Goal: Find specific page/section: Find specific page/section

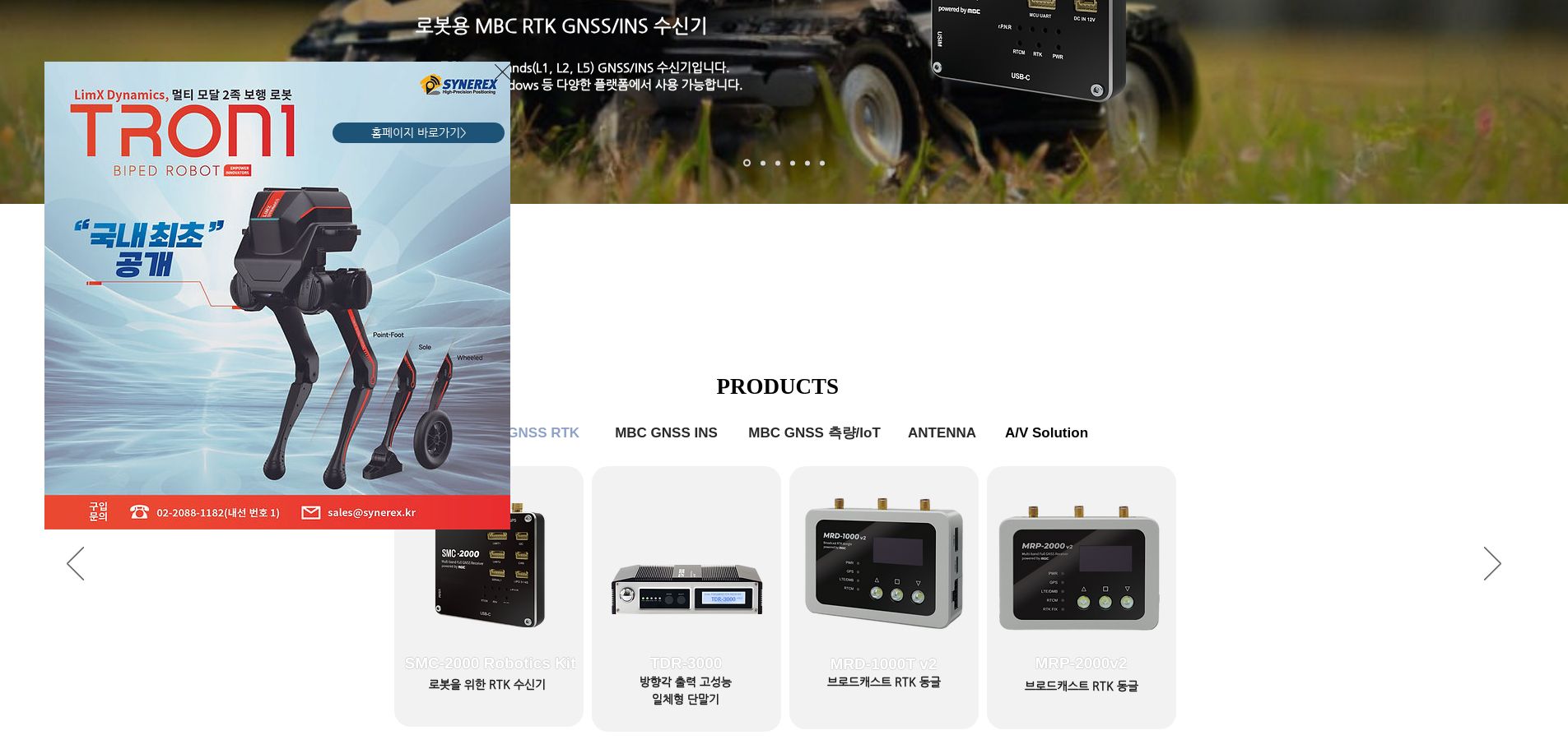
click at [505, 79] on icon "사이트로 돌아가기" at bounding box center [502, 72] width 15 height 20
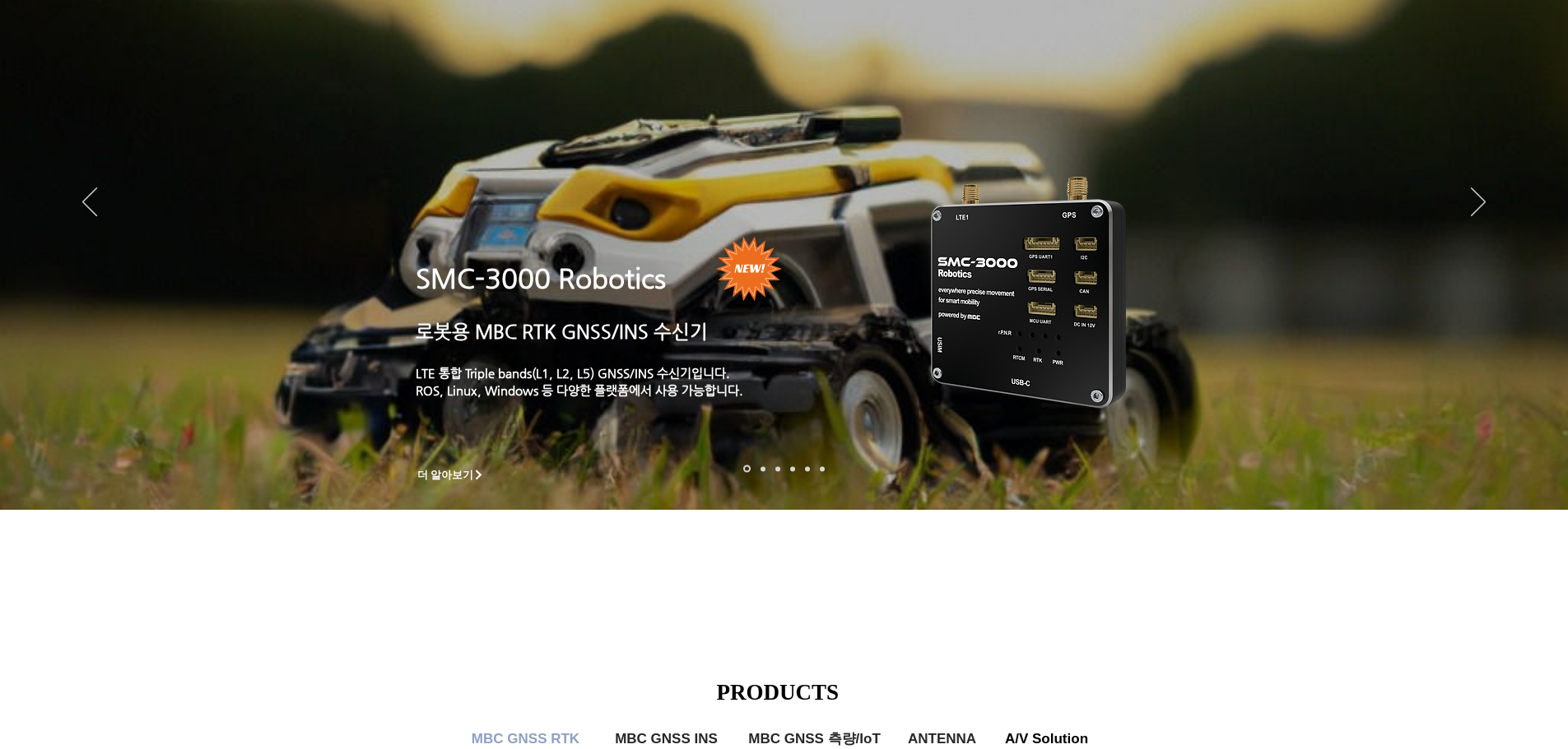
scroll to position [599, 0]
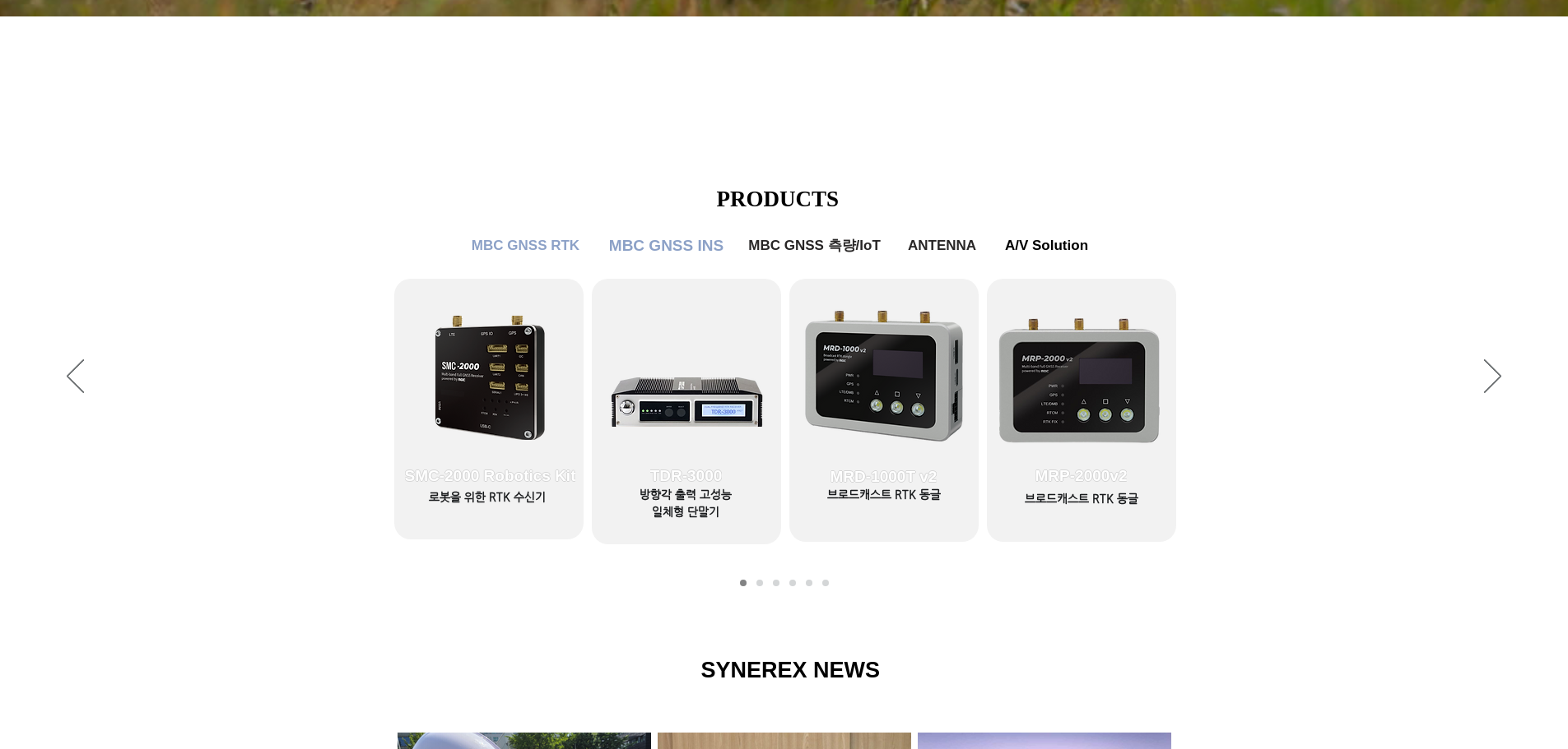
click at [655, 243] on span "MBC GNSS INS" at bounding box center [667, 245] width 115 height 18
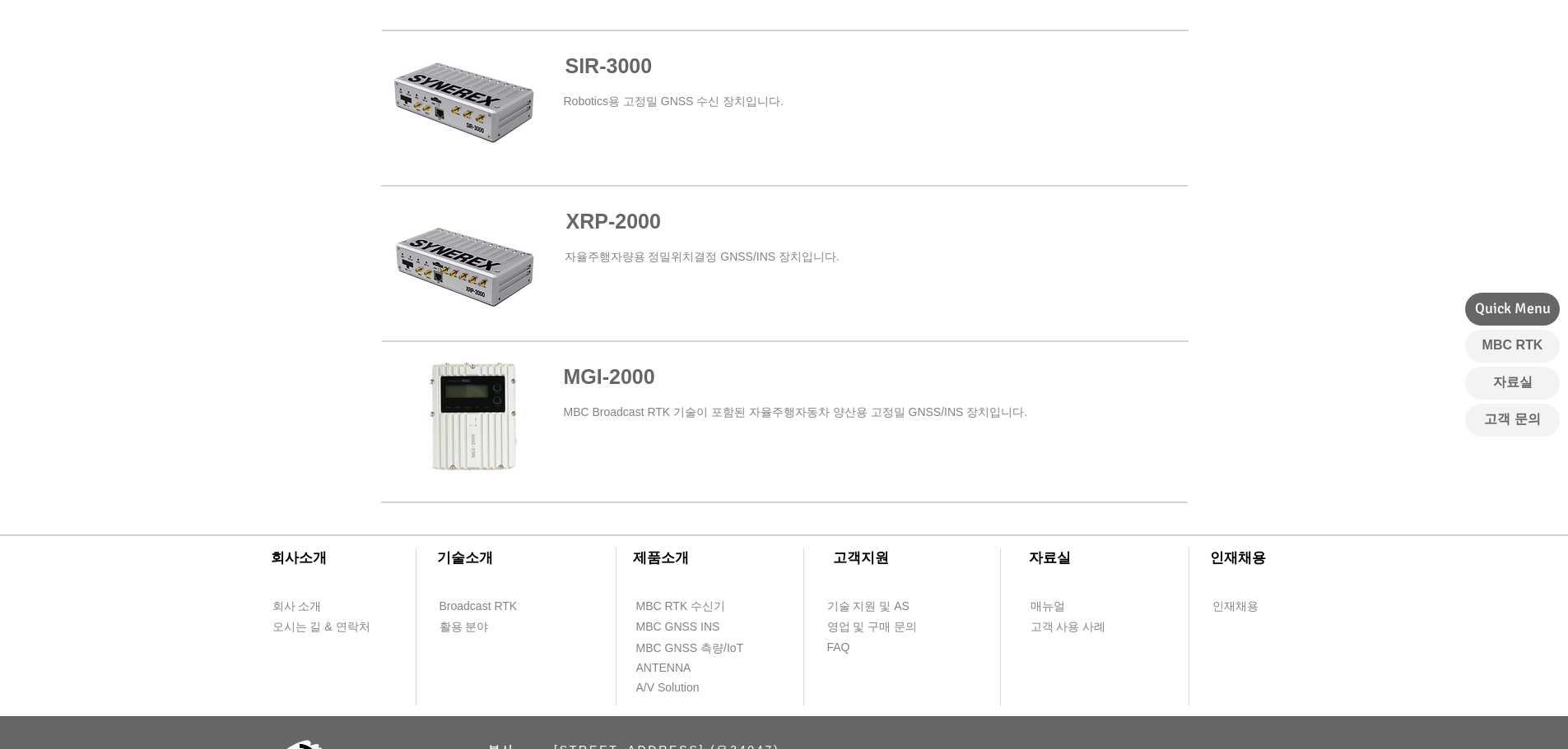
scroll to position [1140, 0]
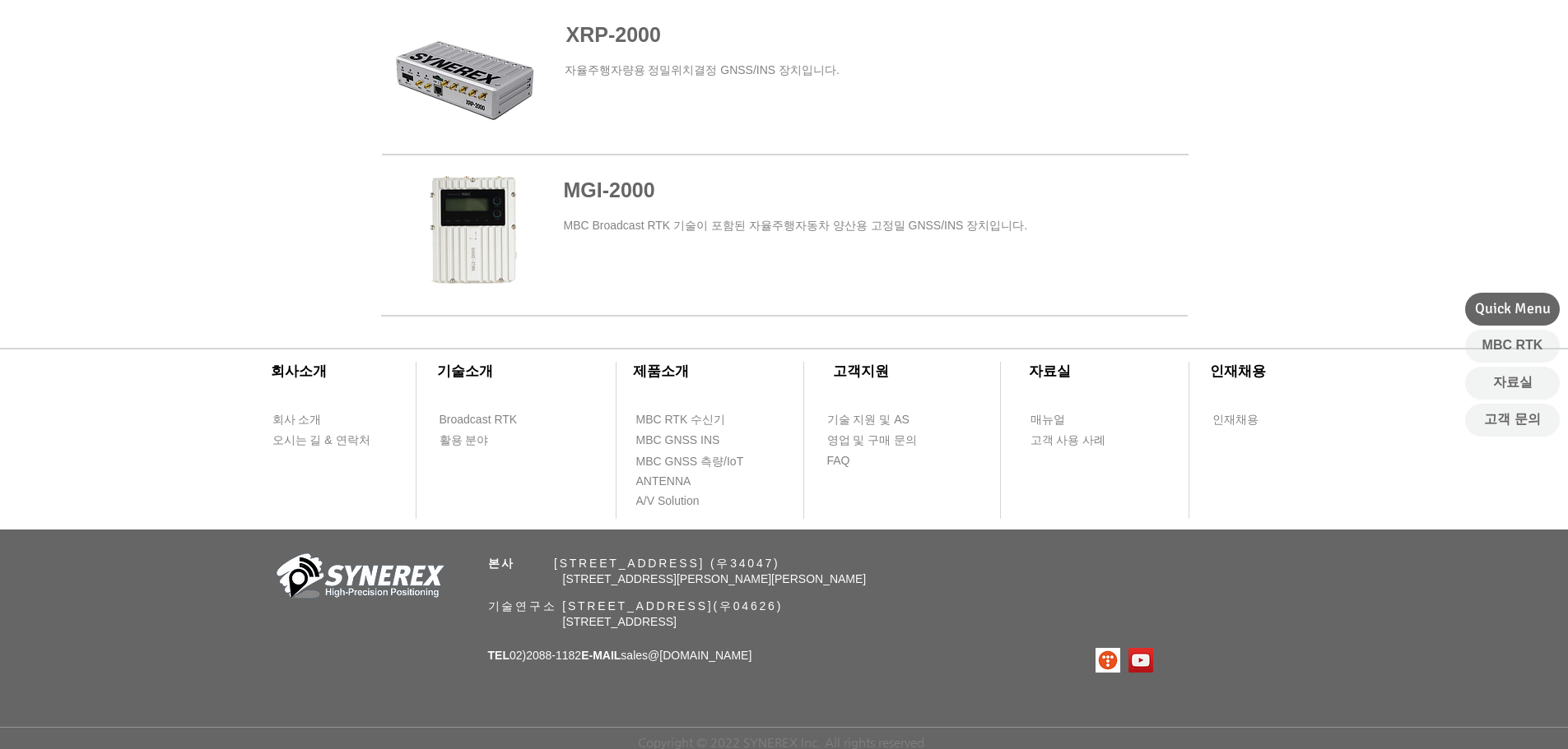
scroll to position [599, 0]
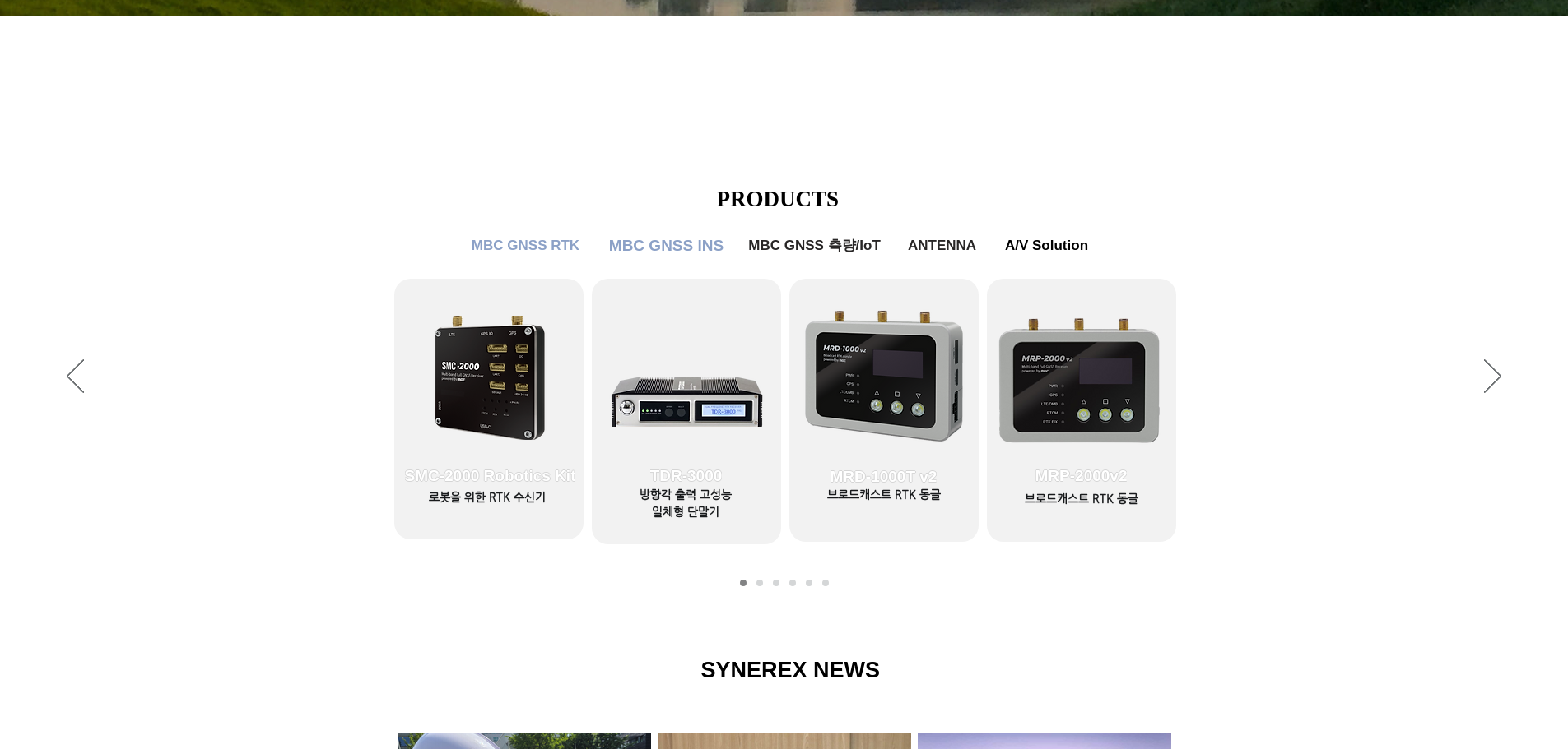
click at [683, 255] on span "MBC GNSS INS" at bounding box center [667, 245] width 115 height 18
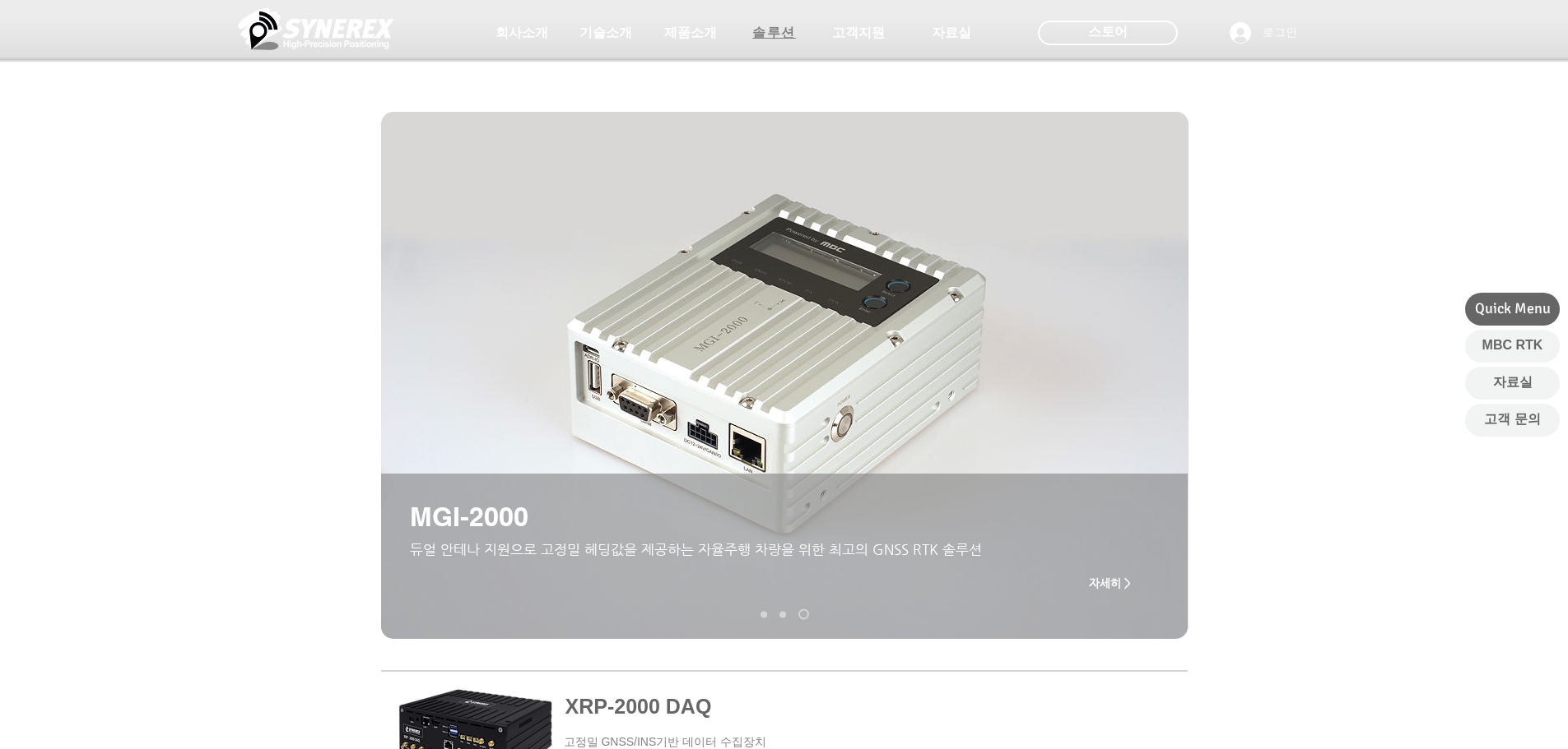
click at [769, 39] on span "솔루션" at bounding box center [773, 33] width 44 height 17
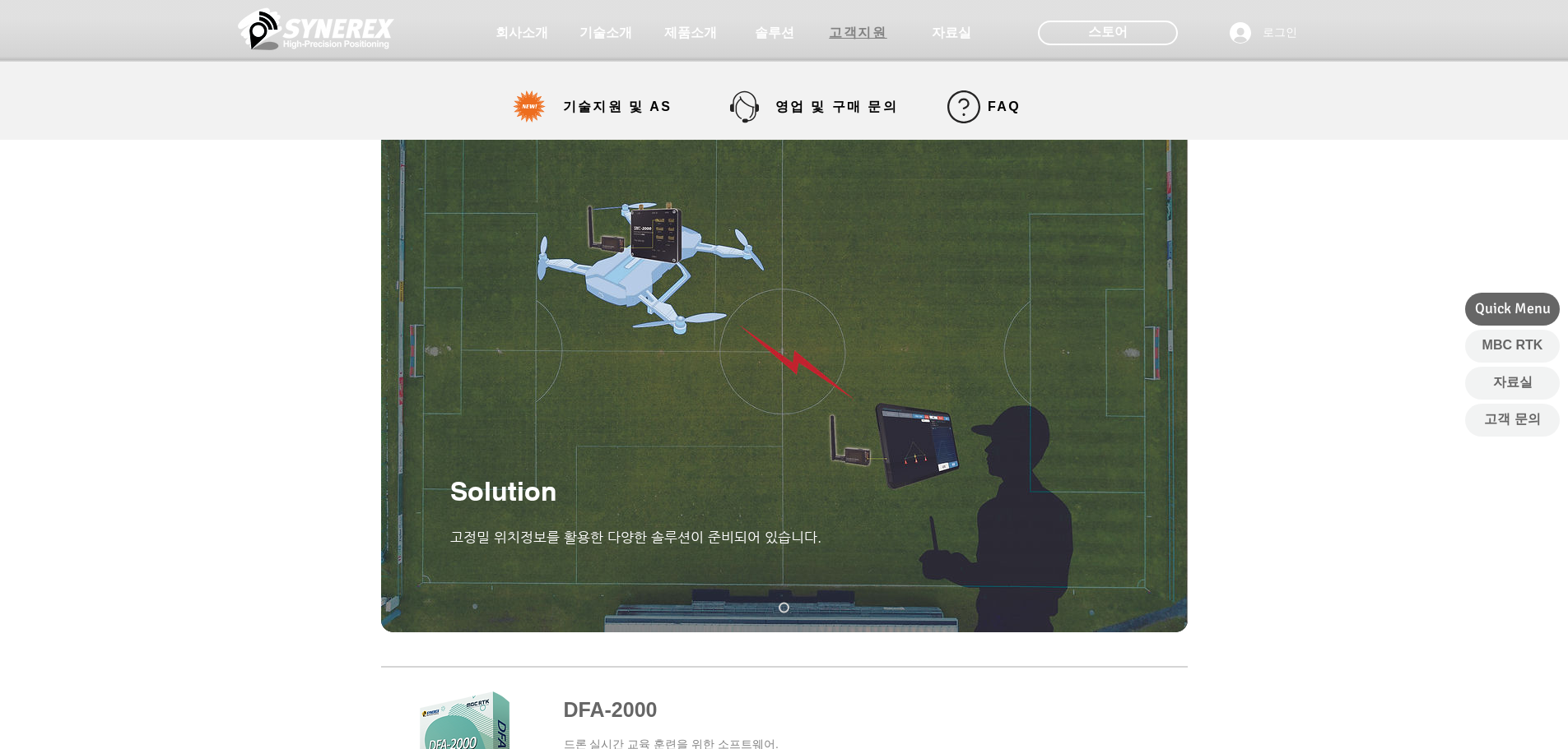
click at [869, 40] on span "고객지원" at bounding box center [857, 33] width 57 height 17
select select "******"
